Goal: Transaction & Acquisition: Purchase product/service

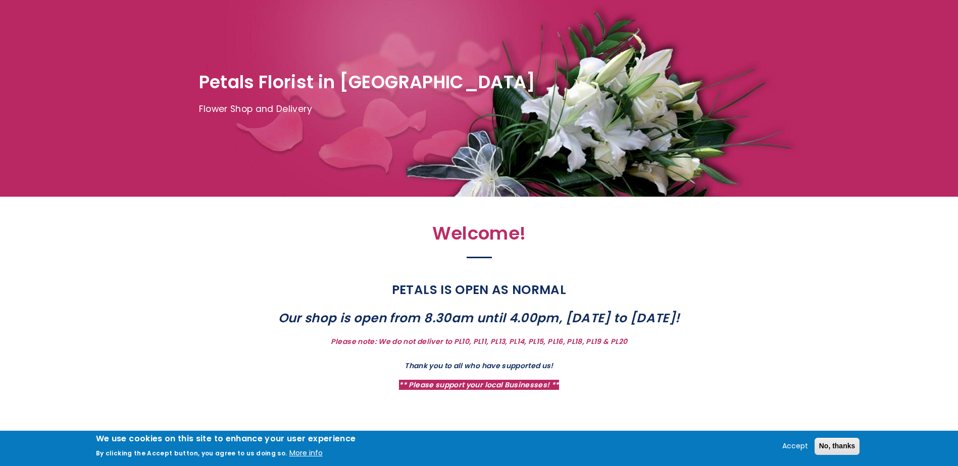
scroll to position [50, 0]
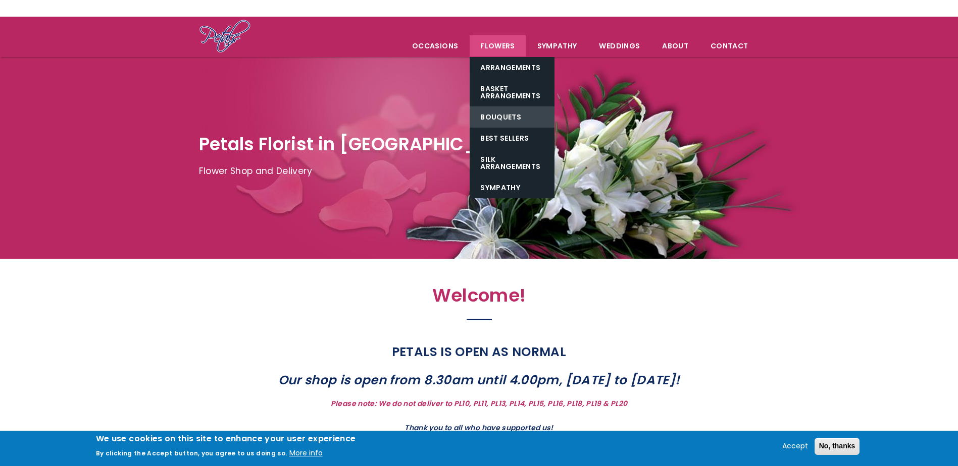
click at [505, 117] on link "Bouquets" at bounding box center [511, 117] width 85 height 21
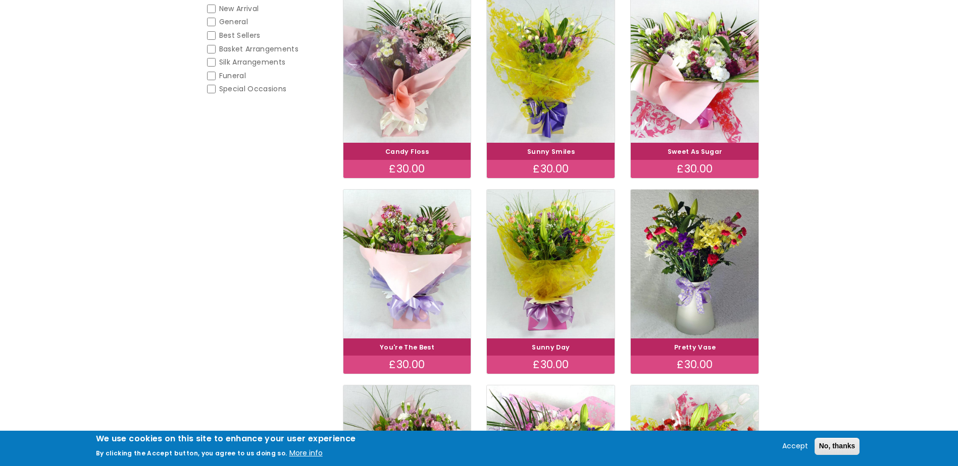
scroll to position [151, 0]
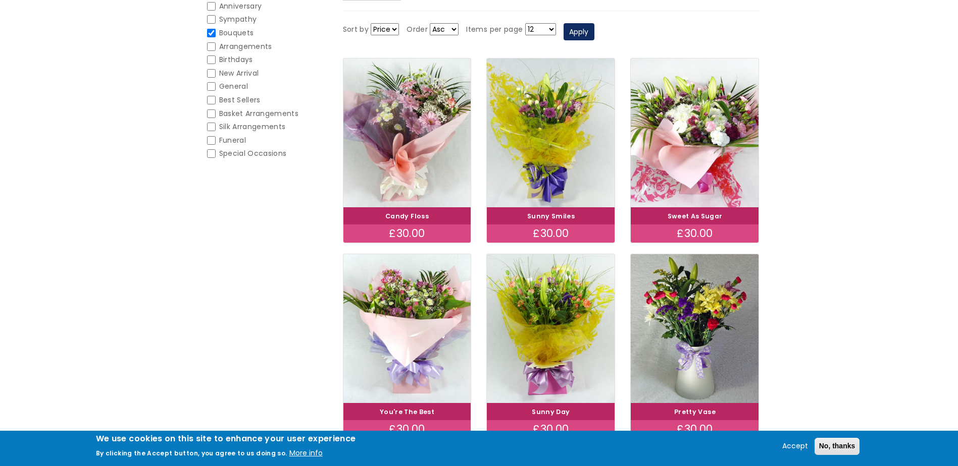
click at [683, 222] on h4 "Sweet As Sugar" at bounding box center [694, 216] width 124 height 14
click at [675, 219] on link "Sweet As Sugar" at bounding box center [694, 216] width 55 height 9
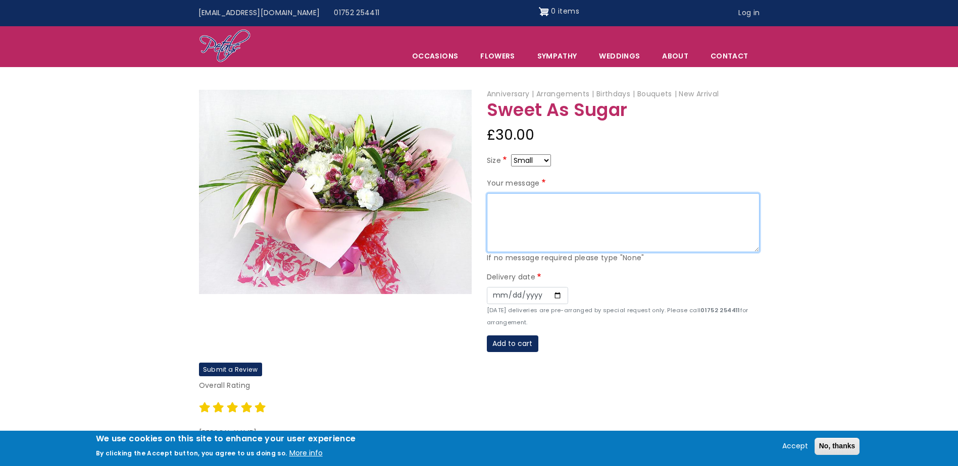
click at [621, 219] on textarea "Your message" at bounding box center [623, 223] width 273 height 60
click at [578, 224] on textarea "To Steph Hope you feel better soon we are missing you loads. Lots of Love Jenna…" at bounding box center [623, 223] width 273 height 60
click at [605, 221] on textarea "To Steph Hope you feel better soon we are missing you loads. Lots of Love Jenna…" at bounding box center [623, 223] width 273 height 60
type textarea "To Steph Hope you feel better soon we are missing you loads. Lots of Love Jenna…"
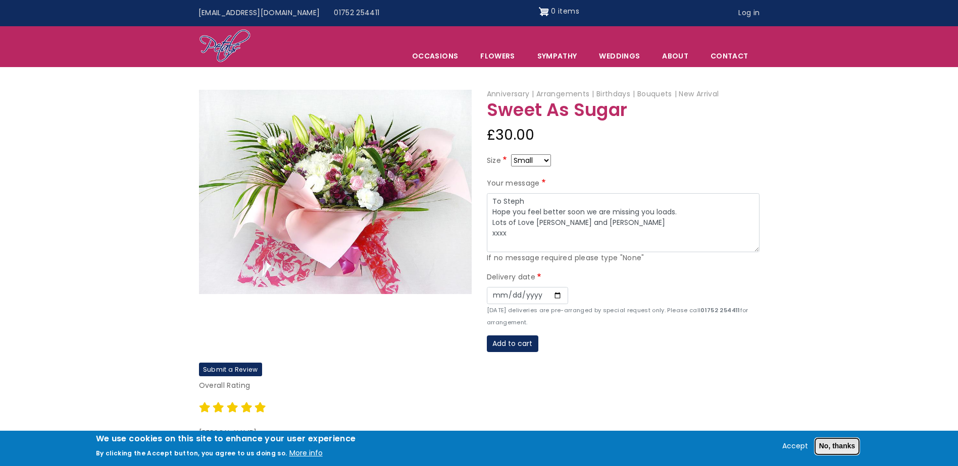
drag, startPoint x: 818, startPoint y: 440, endPoint x: 822, endPoint y: 444, distance: 5.7
click at [821, 442] on button "No, thanks" at bounding box center [836, 446] width 45 height 17
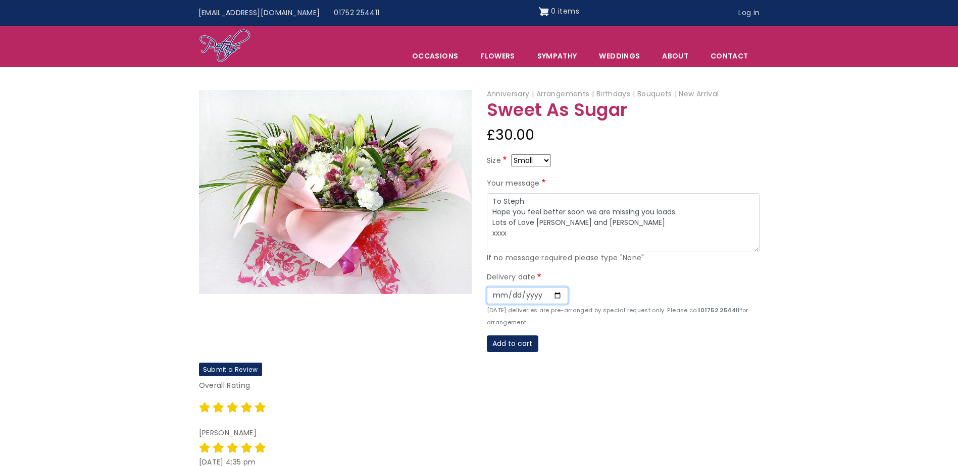
click at [554, 299] on input "Date" at bounding box center [527, 295] width 81 height 17
type input "2025-08-22"
click at [529, 348] on button "Add to cart" at bounding box center [512, 344] width 51 height 17
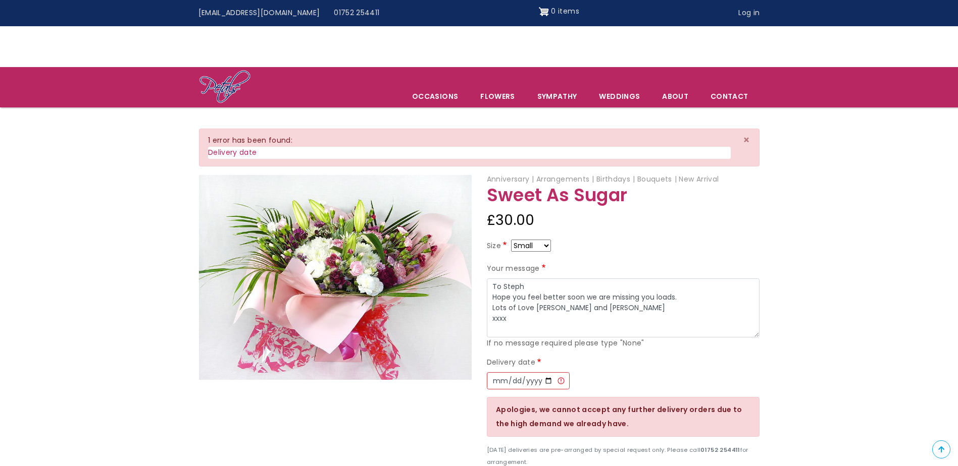
scroll to position [151, 0]
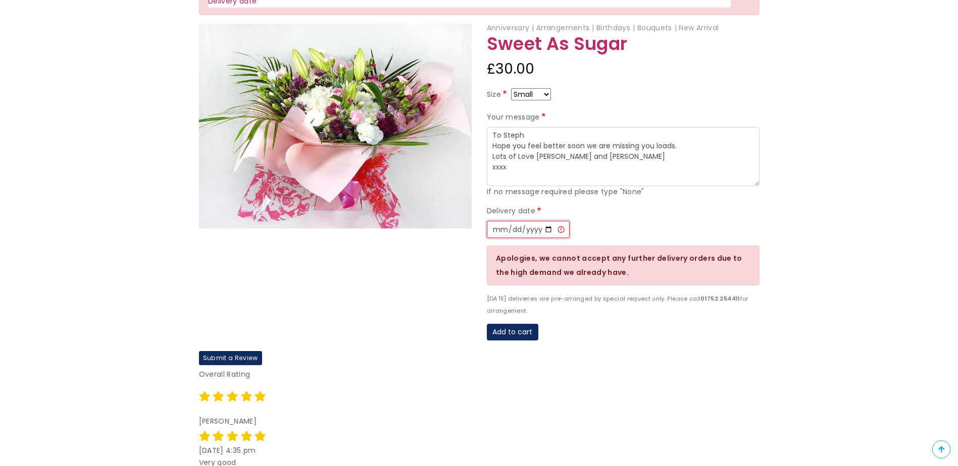
click at [559, 229] on input "2025-08-22" at bounding box center [528, 229] width 83 height 17
click at [549, 231] on input "2025-08-22" at bounding box center [528, 229] width 83 height 17
type input "2025-08-23"
click at [530, 330] on button "Add to cart" at bounding box center [512, 332] width 51 height 17
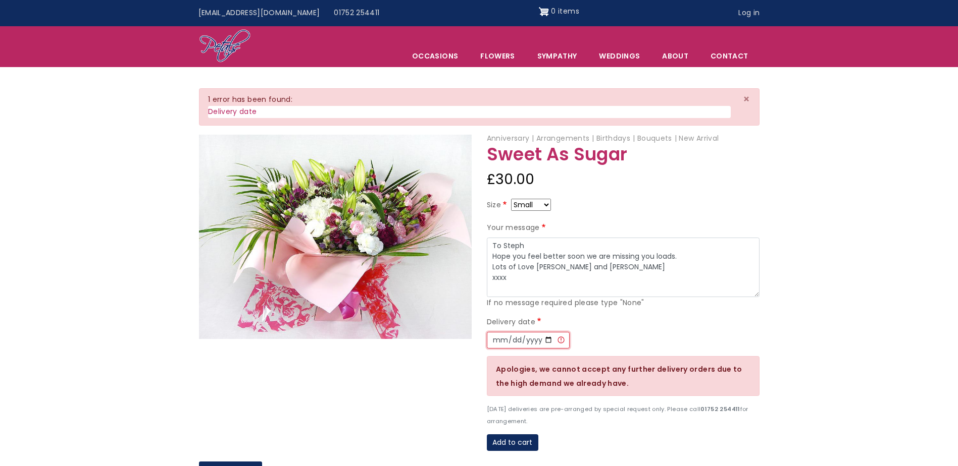
click at [546, 344] on input "[DATE]" at bounding box center [528, 340] width 83 height 17
click at [575, 267] on textarea "To Steph Hope you feel better soon we are missing you loads. Lots of Love [PERS…" at bounding box center [623, 268] width 273 height 60
type textarea "To Steph Hope you feel better soon we are missing you loads. Lots of Love [PERS…"
click at [610, 349] on div "Delivery date Date [DATE] Apologies, we cannot accept any further delivery orde…" at bounding box center [623, 371] width 273 height 111
click at [529, 442] on button "Add to cart" at bounding box center [512, 443] width 51 height 17
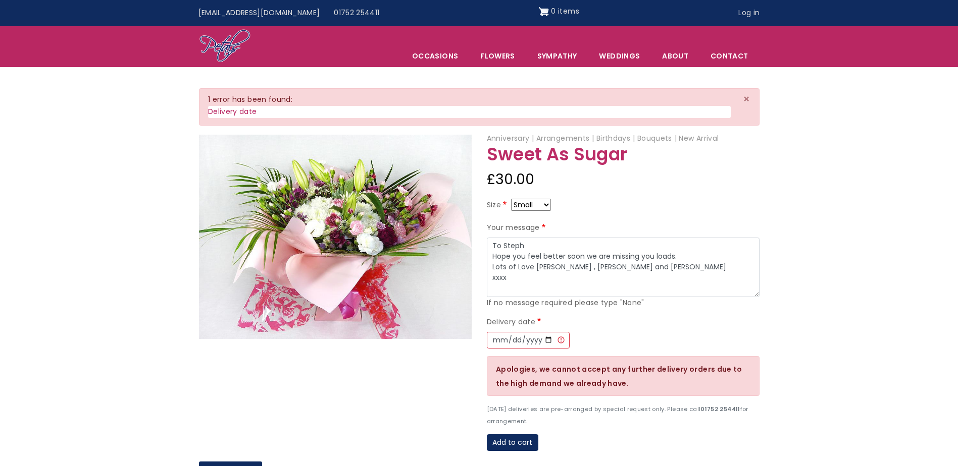
click at [639, 124] on div "× 1 error has been found: Delivery date" at bounding box center [479, 106] width 560 height 37
